Goal: Check status

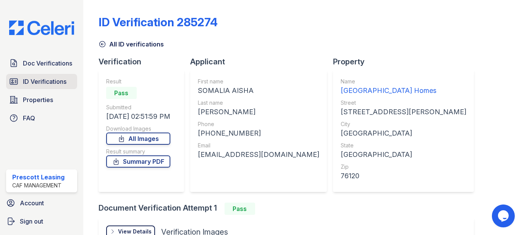
click at [53, 77] on span "ID Verifications" at bounding box center [45, 81] width 44 height 9
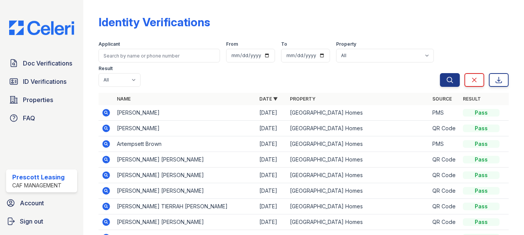
click at [107, 142] on icon at bounding box center [106, 144] width 8 height 8
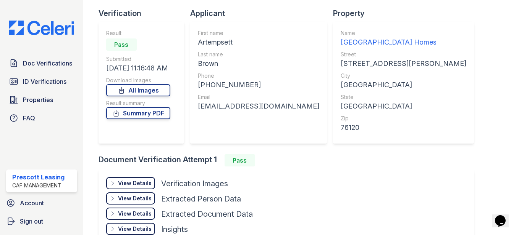
scroll to position [94, 0]
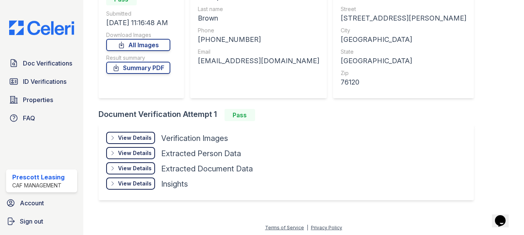
click at [138, 137] on div "View Details" at bounding box center [135, 138] width 34 height 8
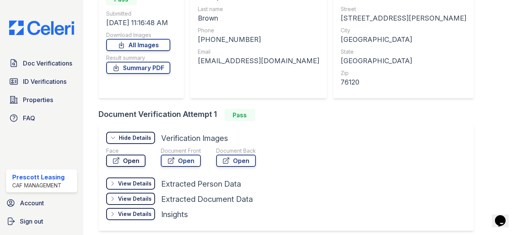
click at [139, 159] on link "Open" at bounding box center [125, 161] width 39 height 12
click at [182, 162] on link "Open" at bounding box center [181, 161] width 40 height 12
